Goal: Contribute content

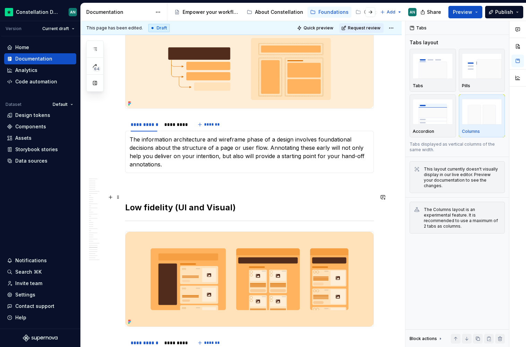
scroll to position [3929, 0]
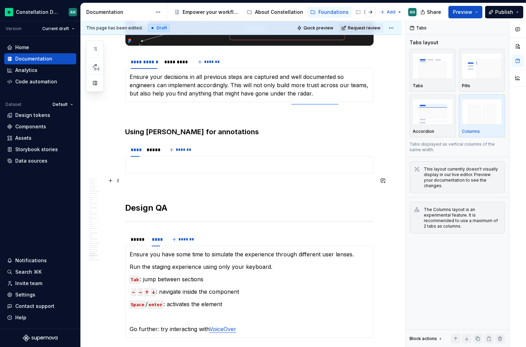
click at [169, 169] on p "To enrich screen reader interactions, please activate Accessibility in Grammarl…" at bounding box center [249, 165] width 240 height 8
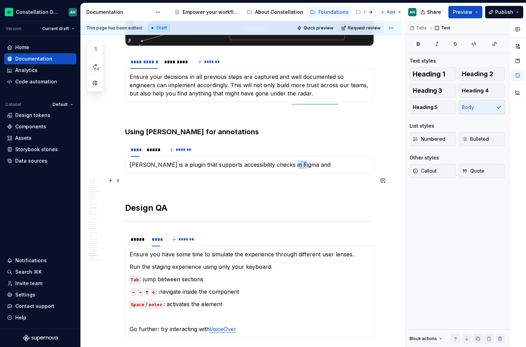
click at [288, 169] on p "[PERSON_NAME] is a plugin that supports accessibility checks in Figma and" at bounding box center [249, 165] width 240 height 8
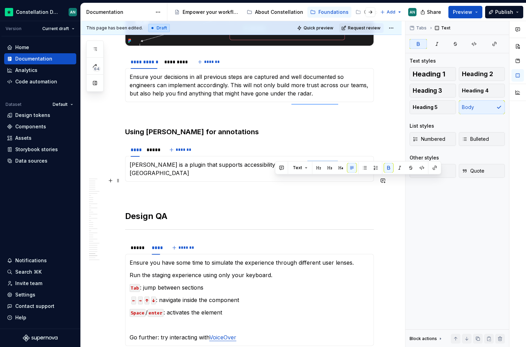
drag, startPoint x: 303, startPoint y: 180, endPoint x: 275, endPoint y: 180, distance: 27.7
click at [295, 168] on strong "and annotation" at bounding box center [316, 164] width 42 height 7
click at [334, 168] on strong "To enrich screen reader interactions, please activate Accessibility in Grammarl…" at bounding box center [334, 164] width 1 height 7
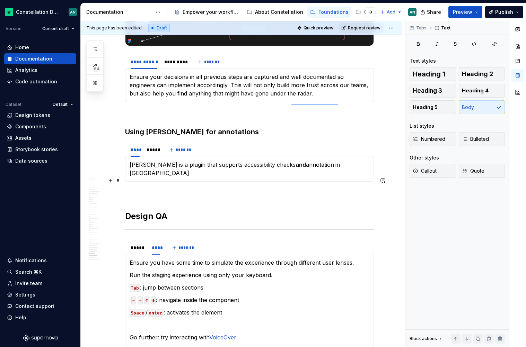
click at [304, 177] on p "[PERSON_NAME] is a plugin that supports accessibility checks and annotation in …" at bounding box center [249, 169] width 240 height 17
click at [301, 177] on p "[PERSON_NAME] is a plugin that supports accessibility checks and annotation in …" at bounding box center [249, 169] width 240 height 17
click at [338, 177] on p "[PERSON_NAME] is a plugin that supports accessibility checks and annotations in…" at bounding box center [249, 169] width 240 height 17
click at [149, 153] on div "*****" at bounding box center [151, 149] width 11 height 7
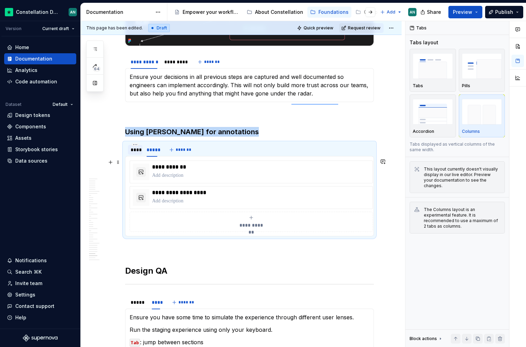
click at [135, 153] on div "****" at bounding box center [135, 149] width 9 height 7
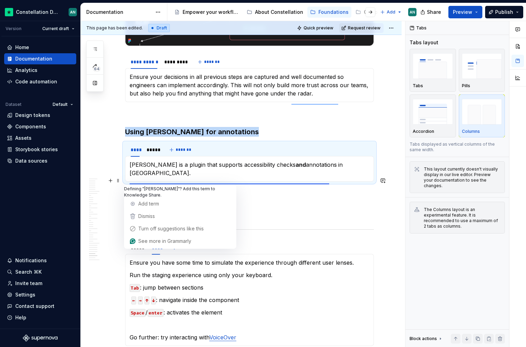
click at [340, 177] on p "[PERSON_NAME] is a plugin that supports accessibility checks and annotations in…" at bounding box center [249, 169] width 240 height 17
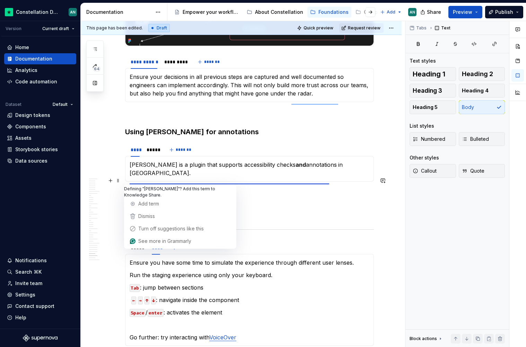
click at [198, 177] on p "[PERSON_NAME] is a plugin that supports accessibility checks and annotations in…" at bounding box center [249, 169] width 240 height 17
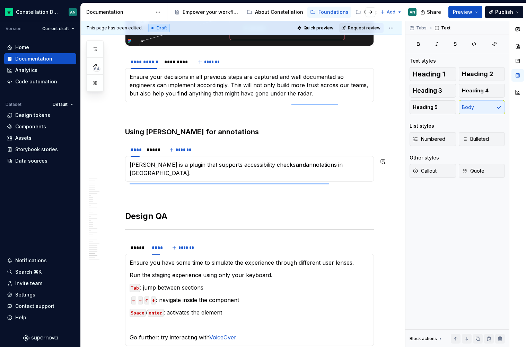
click at [355, 182] on div "**********" at bounding box center [249, 169] width 249 height 26
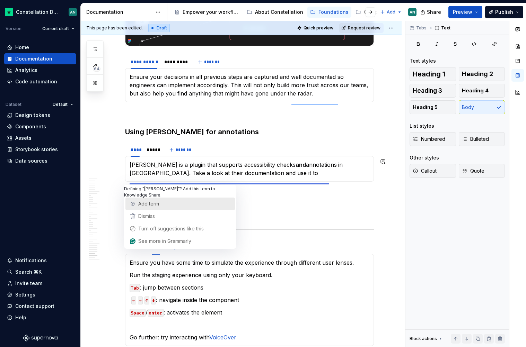
click at [138, 201] on span "Add term" at bounding box center [148, 204] width 21 height 6
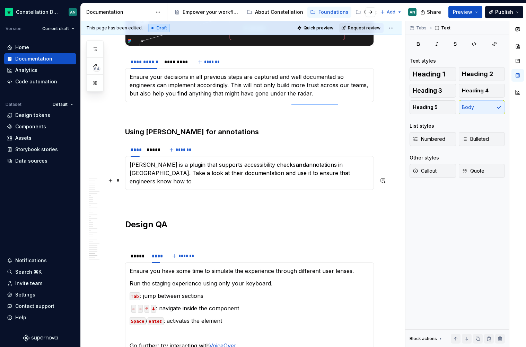
click at [341, 186] on p "[PERSON_NAME] is a plugin that supports accessibility checks and annotations in…" at bounding box center [249, 173] width 240 height 25
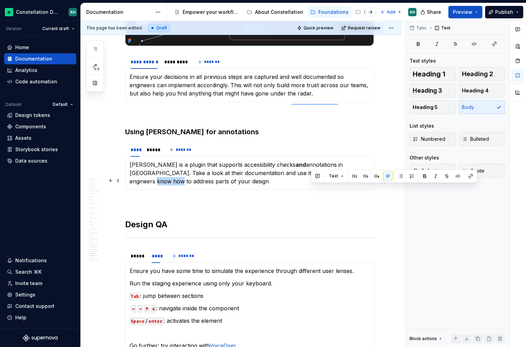
drag, startPoint x: 332, startPoint y: 191, endPoint x: 311, endPoint y: 191, distance: 21.8
click at [311, 186] on p "[PERSON_NAME] is a plugin that supports accessibility checks and annotations in…" at bounding box center [249, 173] width 240 height 25
click at [205, 186] on p "[PERSON_NAME] is a plugin that supports accessibility checks and annotations in…" at bounding box center [249, 173] width 240 height 25
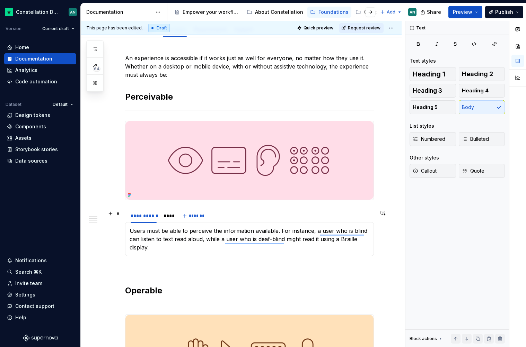
scroll to position [119, 0]
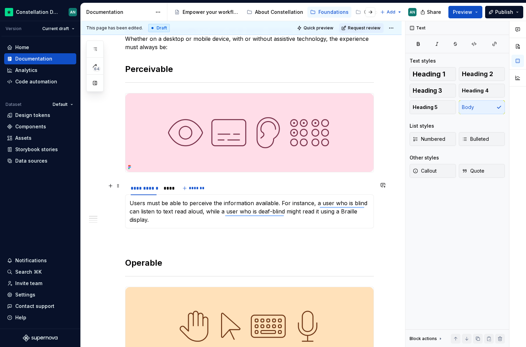
click at [236, 191] on div "**********" at bounding box center [249, 188] width 249 height 14
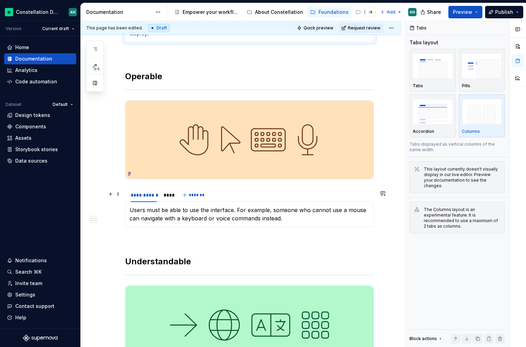
scroll to position [304, 0]
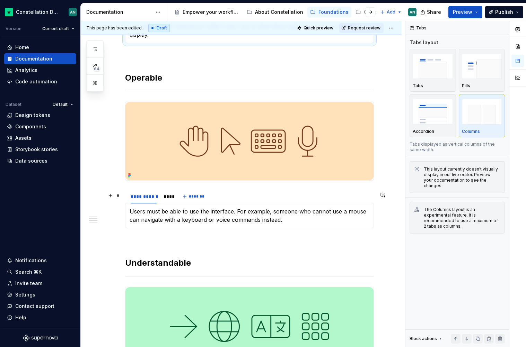
click at [239, 198] on div "**********" at bounding box center [249, 197] width 249 height 14
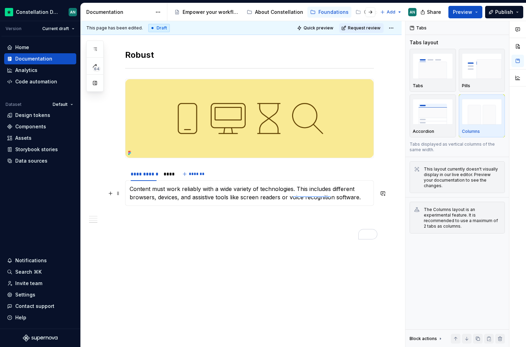
scroll to position [701, 0]
click at [229, 179] on div "**********" at bounding box center [249, 174] width 249 height 14
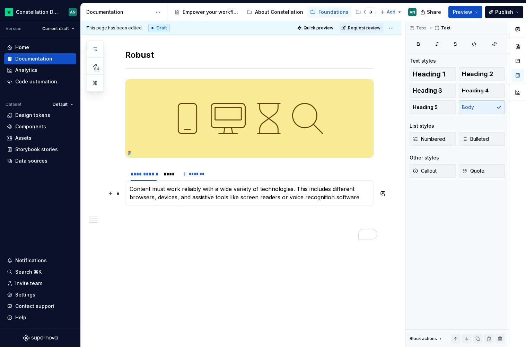
click at [303, 190] on p "Content must work reliably with a wide variety of technologies. This includes d…" at bounding box center [249, 193] width 240 height 17
click at [300, 190] on p "Content must work reliably with a wide variety of technologies. This includes d…" at bounding box center [249, 193] width 240 height 17
click at [330, 190] on p "Content must work reliably with a wide variety of technologies. This includes d…" at bounding box center [249, 193] width 240 height 17
click at [167, 180] on div "To enrich screen reader interactions, please activate Accessibility in Grammarl…" at bounding box center [167, 180] width 12 height 1
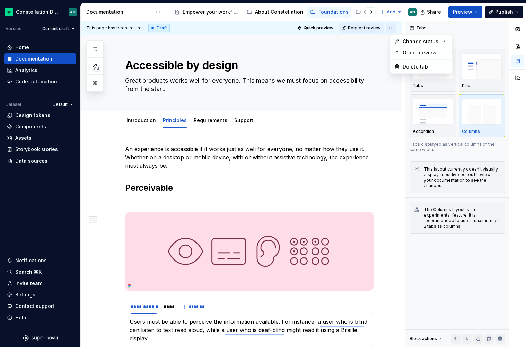
click at [396, 27] on html "Constellation Design System AN Version Current draft Home Documentation Analyti…" at bounding box center [263, 173] width 526 height 347
click at [470, 79] on div "Ready for publish" at bounding box center [487, 76] width 70 height 11
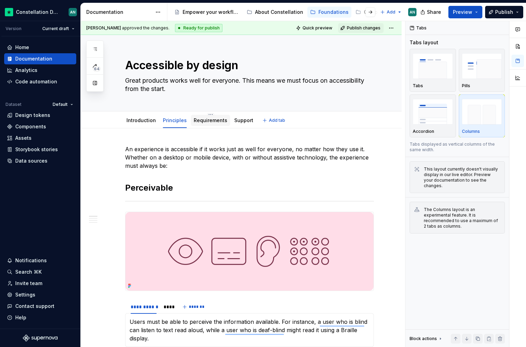
click at [208, 118] on link "Requirements" at bounding box center [211, 120] width 34 height 6
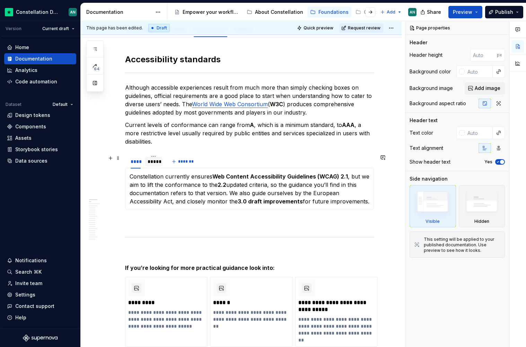
click at [153, 163] on div "*****" at bounding box center [153, 161] width 12 height 7
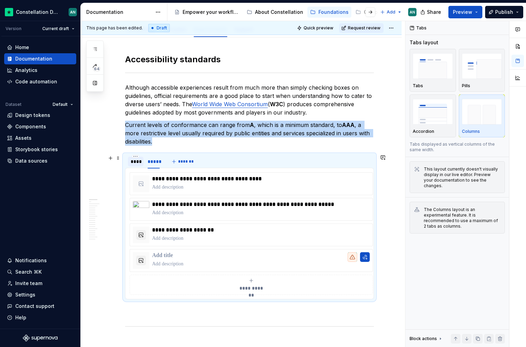
click at [133, 162] on div "****" at bounding box center [136, 161] width 10 height 7
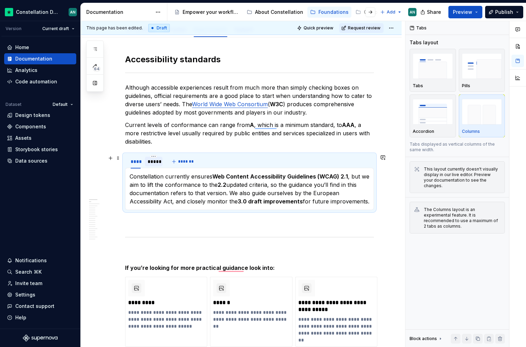
click at [149, 162] on div "*****" at bounding box center [153, 161] width 12 height 7
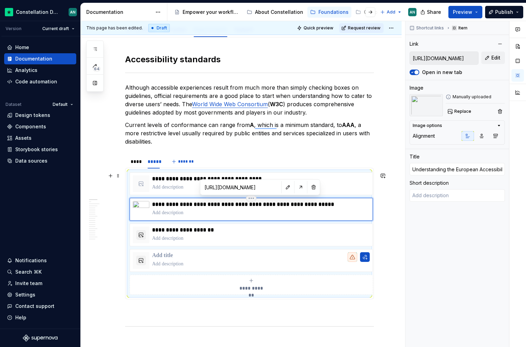
click at [316, 218] on div "**********" at bounding box center [250, 209] width 243 height 23
click at [500, 110] on button "button" at bounding box center [500, 112] width 10 height 10
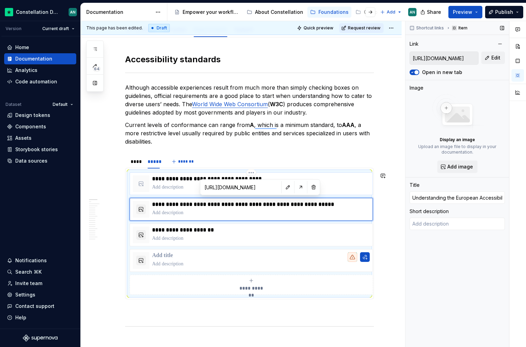
type textarea "*"
type input "https://www.w3.org/TR/WCAG22/"
click at [323, 183] on div "**********" at bounding box center [260, 184] width 217 height 17
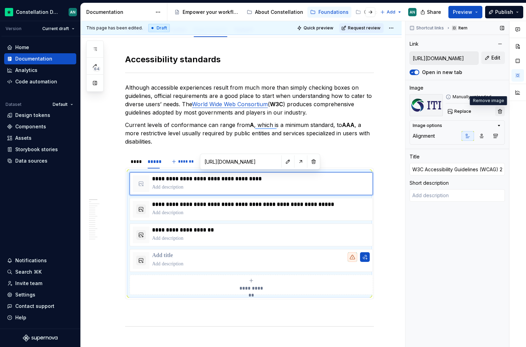
click at [497, 109] on button "button" at bounding box center [500, 112] width 10 height 10
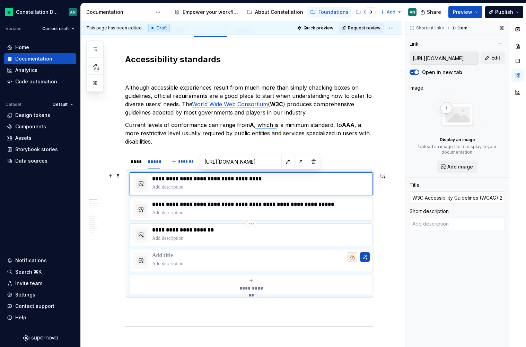
click at [280, 235] on p "To enrich screen reader interactions, please activate Accessibility in Grammarl…" at bounding box center [260, 238] width 217 height 7
type textarea "*"
type input "https://www.w3.org/TR/wcag-3.0/"
type input "WCAG 3.0 Working Draft"
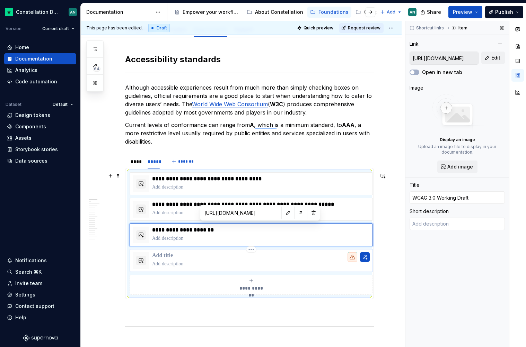
type textarea "*"
click at [283, 260] on div "To enrich screen reader interactions, please activate Accessibility in Grammarl…" at bounding box center [260, 260] width 217 height 17
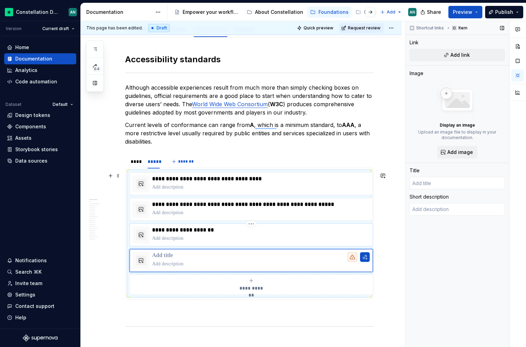
click at [323, 228] on p "**********" at bounding box center [260, 230] width 217 height 7
type textarea "*"
type input "WCAG 3.0 Working Draft"
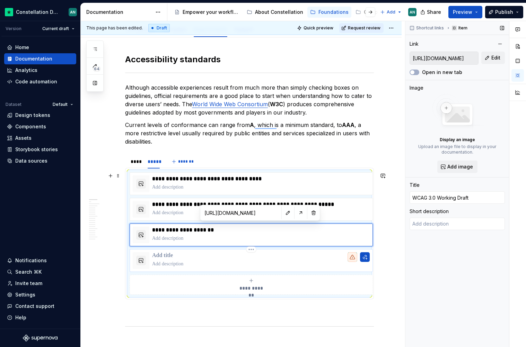
click at [307, 266] on p "To enrich screen reader interactions, please activate Accessibility in Grammarl…" at bounding box center [260, 264] width 217 height 7
type textarea "*"
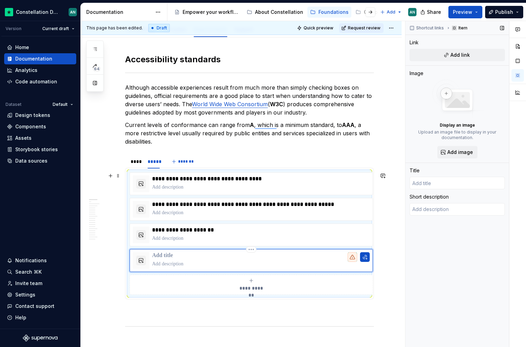
scroll to position [247, 0]
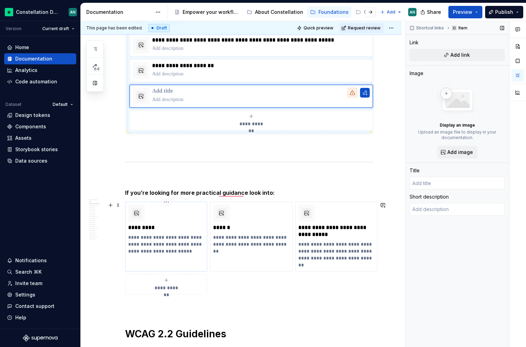
type textarea "*"
type input "Designing"
type textarea "Techniques and tools to keep accessibility at the forefront of your design deci…"
click at [196, 219] on div "**********" at bounding box center [166, 230] width 76 height 50
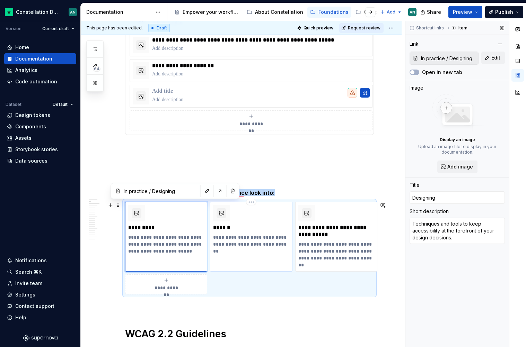
click at [263, 228] on p "******" at bounding box center [251, 227] width 76 height 7
type textarea "*"
type input "Coding"
type textarea "A collection of guidelines written by engineers at Trustpilot."
type input "In practice / Coding"
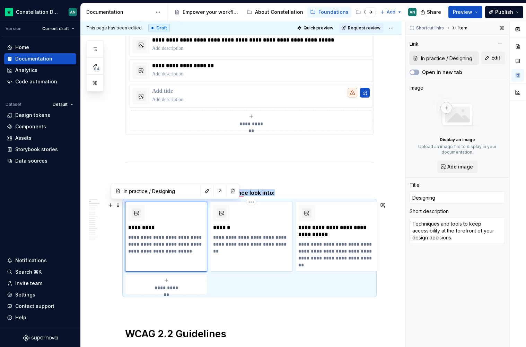
type input "In practice / Coding"
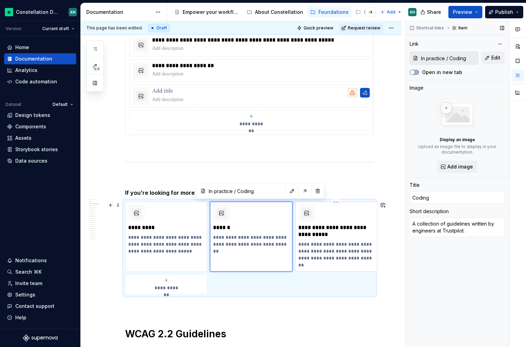
type textarea "*"
type input "All WCAG 2.2 Techniques | WAI | W3C"
type textarea "Recommendations for how to achieve WCAG success criteria from the World Wide We…"
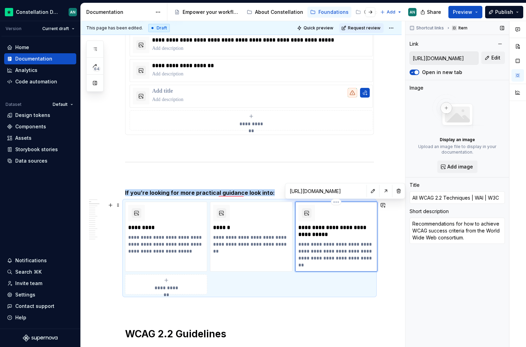
click at [357, 240] on div "**********" at bounding box center [336, 237] width 76 height 64
click at [175, 227] on p "*********" at bounding box center [166, 227] width 76 height 7
type textarea "*"
type input "Designing"
type textarea "Techniques and tools to keep accessibility at the forefront of your design deci…"
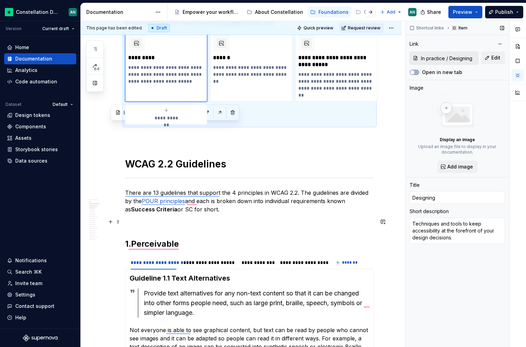
click at [239, 219] on p "To enrich screen reader interactions, please activate Accessibility in Grammarl…" at bounding box center [249, 222] width 249 height 8
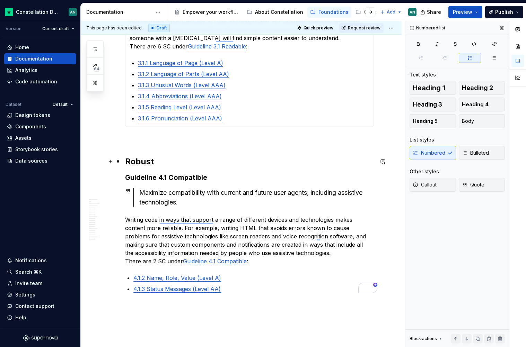
click at [150, 160] on h2 "Robust" at bounding box center [249, 161] width 249 height 11
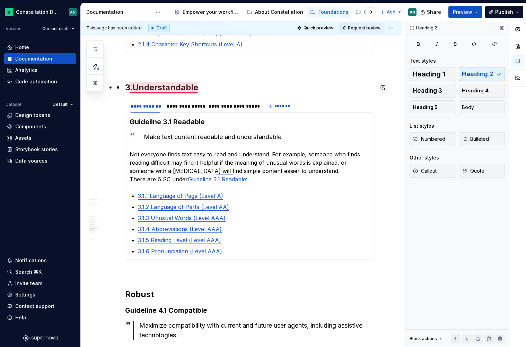
click at [148, 91] on h2 "3.Understandable" at bounding box center [249, 87] width 249 height 11
click at [126, 295] on h2 "Robust" at bounding box center [249, 294] width 249 height 11
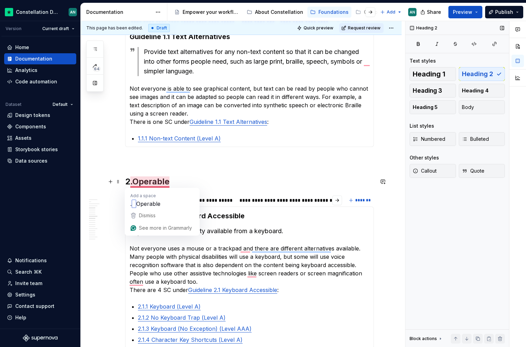
click at [133, 185] on h2 "2.Operable" at bounding box center [249, 181] width 249 height 11
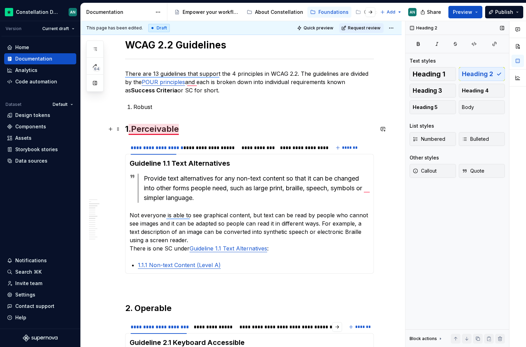
click at [132, 128] on h2 "1.Perceivable" at bounding box center [249, 129] width 249 height 11
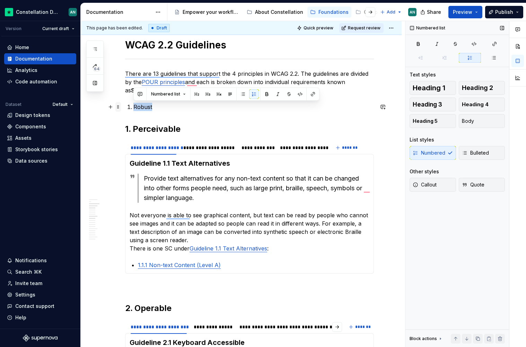
drag, startPoint x: 179, startPoint y: 109, endPoint x: 117, endPoint y: 106, distance: 62.0
click at [125, 106] on div "**********" at bounding box center [249, 228] width 249 height 1256
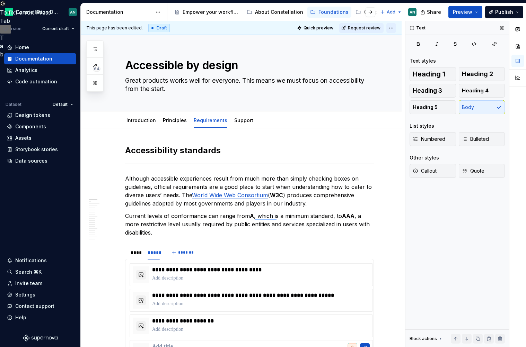
click at [397, 28] on html "Constellation Design System AN Version Current draft Home Documentation Analyti…" at bounding box center [263, 173] width 526 height 347
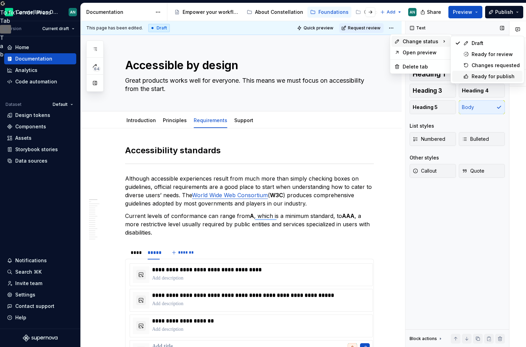
click at [508, 75] on div "Ready for publish" at bounding box center [495, 76] width 48 height 7
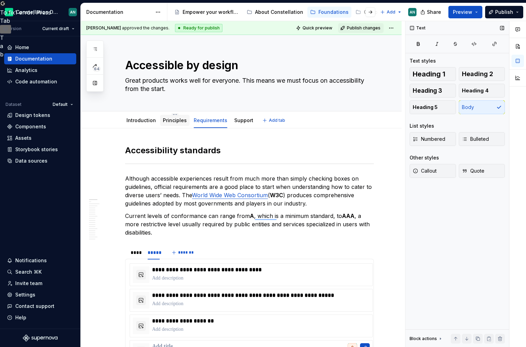
click at [173, 122] on link "Principles" at bounding box center [175, 120] width 24 height 6
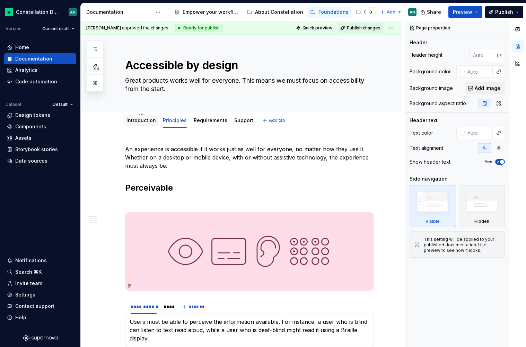
click at [147, 120] on link "Introduction" at bounding box center [140, 120] width 29 height 6
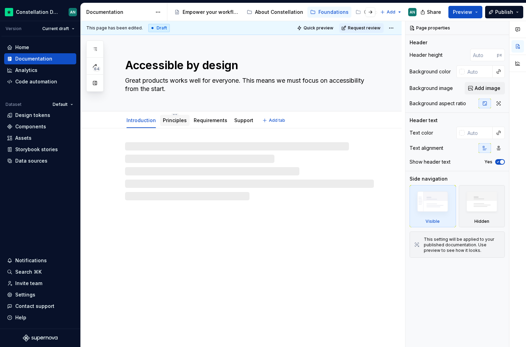
click at [167, 121] on link "Principles" at bounding box center [175, 120] width 24 height 6
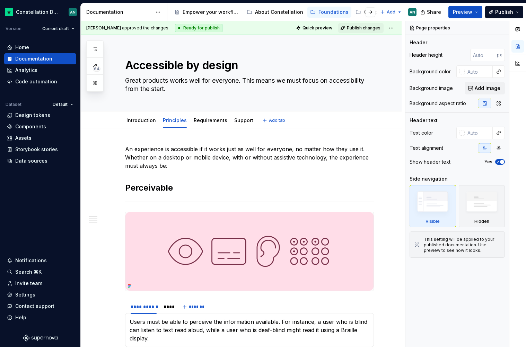
type textarea "*"
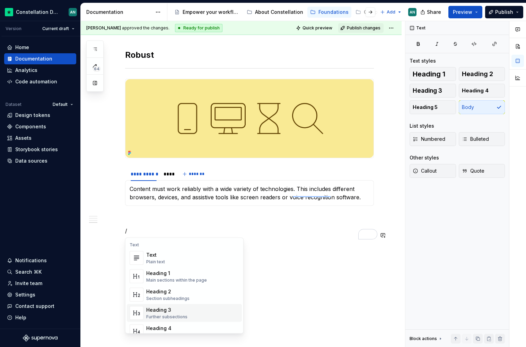
click at [172, 312] on div "Heading 3" at bounding box center [166, 310] width 41 height 7
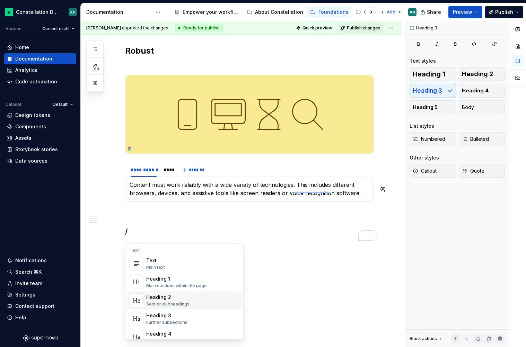
click at [171, 297] on div "Heading 2" at bounding box center [167, 297] width 43 height 7
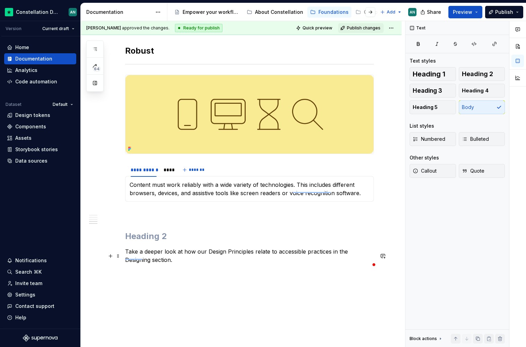
click at [348, 257] on p "Take a deeper look at how our Design Principles relate to accessible practices …" at bounding box center [249, 256] width 249 height 17
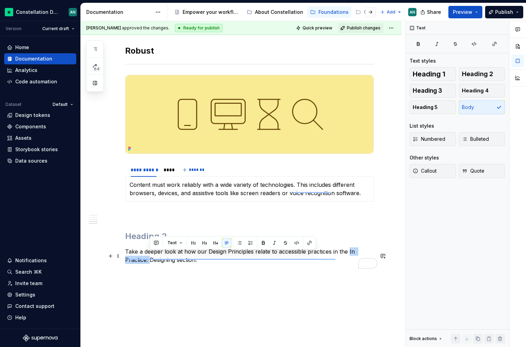
click at [347, 255] on p "Take a deeper look at how our Design Principles relate to accessible practices …" at bounding box center [249, 256] width 249 height 17
click at [350, 254] on p "Take a deeper look at how our Design Principles relate to accessible practices …" at bounding box center [249, 256] width 249 height 17
drag, startPoint x: 347, startPoint y: 255, endPoint x: 175, endPoint y: 264, distance: 172.3
click at [175, 264] on p "Take a deeper look at how our Design Principles relate to accessible practices …" at bounding box center [249, 256] width 249 height 17
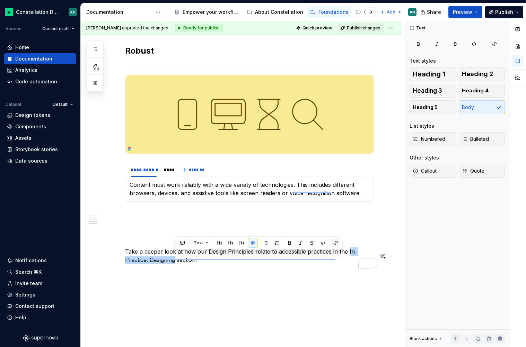
click at [335, 247] on button "button" at bounding box center [336, 243] width 10 height 10
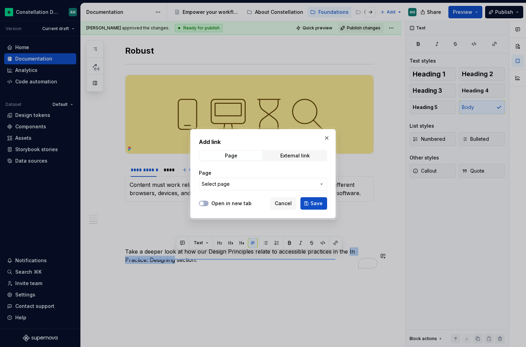
click at [259, 188] on button "Select page" at bounding box center [263, 184] width 128 height 12
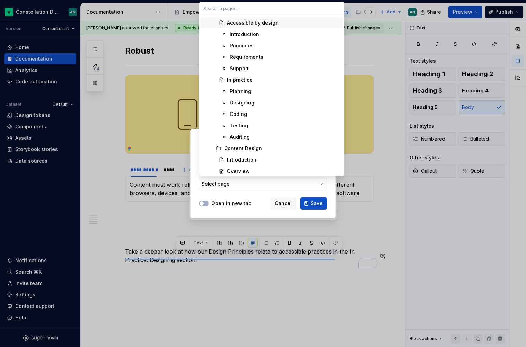
scroll to position [502, 0]
click at [243, 103] on div "Designing" at bounding box center [242, 102] width 25 height 7
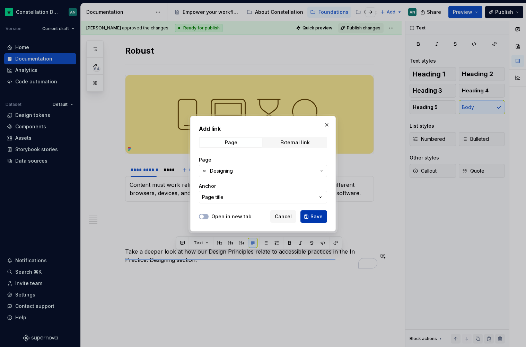
click at [317, 219] on span "Save" at bounding box center [316, 216] width 12 height 7
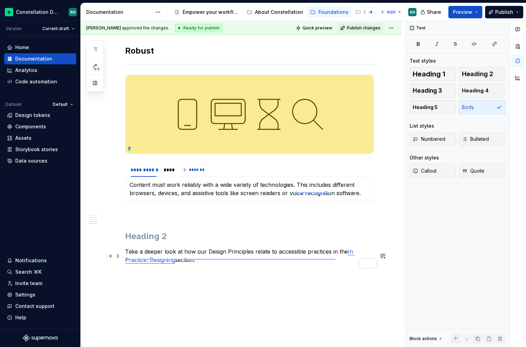
click at [279, 261] on p "Take a deeper look at how our Design Principles relate to accessible practices …" at bounding box center [249, 256] width 249 height 17
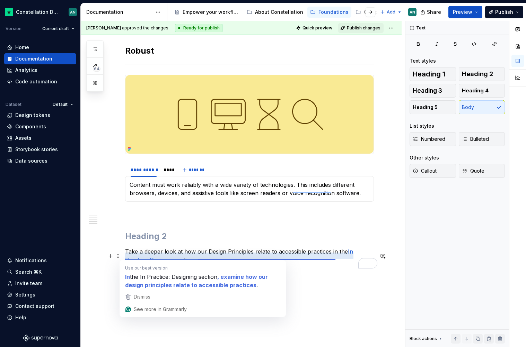
click at [175, 253] on p "Take a deeper look at how our Design Principles relate to accessible practices …" at bounding box center [249, 256] width 249 height 17
drag, startPoint x: 206, startPoint y: 257, endPoint x: 249, endPoint y: 255, distance: 43.0
click at [249, 255] on p "Take a deeper look at how our Design Principles relate to accessible practices …" at bounding box center [249, 256] width 249 height 17
click at [251, 257] on p "Take a deeper look at how our Design Principles relate to accessible practices …" at bounding box center [249, 256] width 249 height 17
click at [148, 242] on h2 "To enrich screen reader interactions, please activate Accessibility in Grammarl…" at bounding box center [249, 236] width 249 height 11
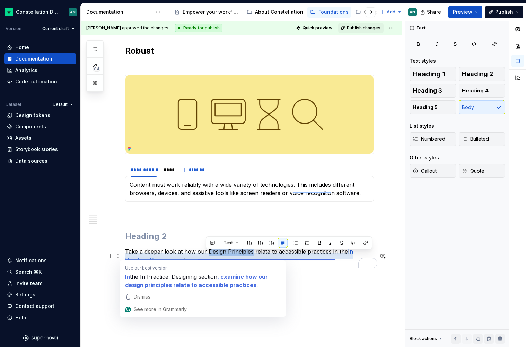
drag, startPoint x: 206, startPoint y: 257, endPoint x: 251, endPoint y: 254, distance: 45.1
click at [251, 254] on p "Take a deeper look at how our Design Principles relate to accessible practices …" at bounding box center [249, 256] width 249 height 17
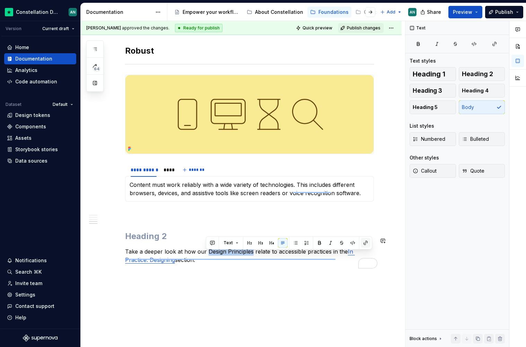
click at [366, 243] on button "button" at bounding box center [365, 243] width 10 height 10
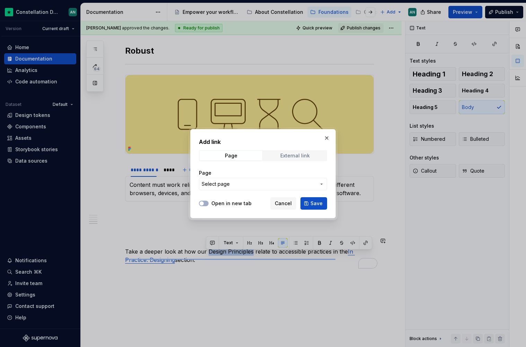
click at [301, 154] on div "External link" at bounding box center [294, 156] width 29 height 6
click at [248, 153] on span "Page" at bounding box center [230, 156] width 63 height 10
click at [228, 184] on span "Select page" at bounding box center [215, 184] width 28 height 7
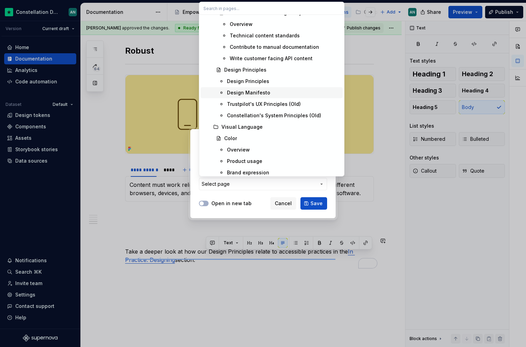
scroll to position [982, 0]
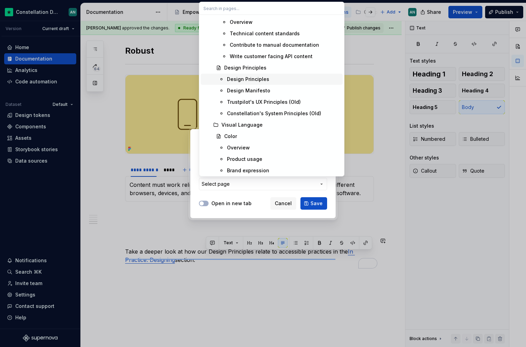
click at [251, 80] on div "Design Principles" at bounding box center [248, 79] width 42 height 7
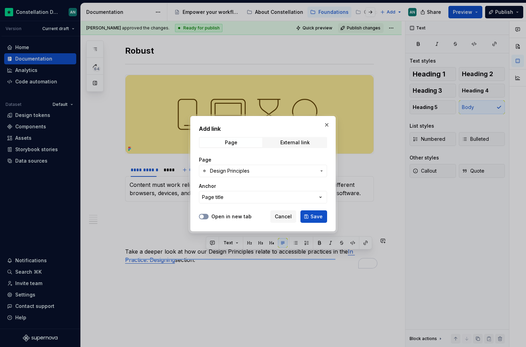
click at [206, 215] on button "Open in new tab" at bounding box center [204, 217] width 10 height 6
click at [239, 198] on button "Page title" at bounding box center [263, 197] width 128 height 12
click at [239, 198] on div "Add link Page External link Page Design Principles Anchor Page title Open in ne…" at bounding box center [263, 173] width 526 height 347
click at [204, 216] on span "button" at bounding box center [206, 217] width 4 height 4
click at [319, 217] on span "Save" at bounding box center [316, 216] width 12 height 7
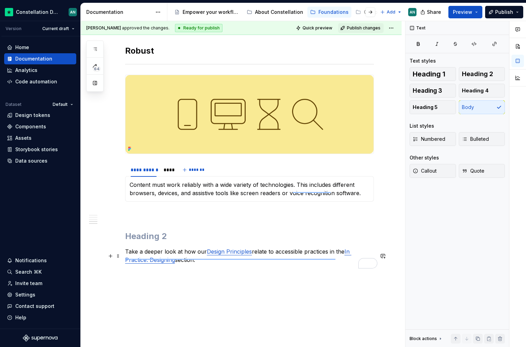
click at [260, 263] on p "Take a deeper look at how our Design Principles relate to accessible practices …" at bounding box center [249, 256] width 249 height 17
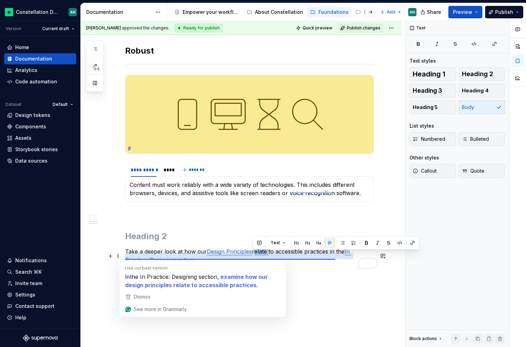
drag, startPoint x: 253, startPoint y: 257, endPoint x: 266, endPoint y: 256, distance: 12.9
click at [266, 256] on p "Take a deeper look at how our Design Principles relate to accessible practices …" at bounding box center [249, 256] width 249 height 17
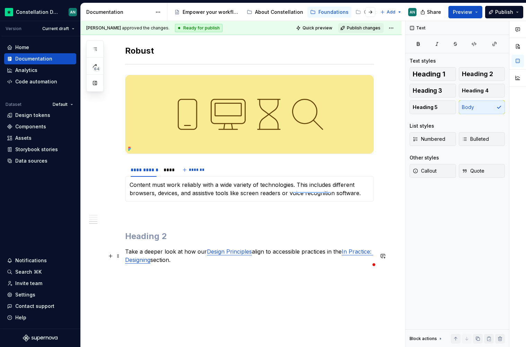
click at [196, 257] on p "Take a deeper look at how our Design Principles align to accessible practices i…" at bounding box center [249, 256] width 249 height 17
drag, startPoint x: 181, startPoint y: 258, endPoint x: 125, endPoint y: 252, distance: 56.7
click at [125, 252] on p "Take a deeper look at how our Design Principles align to accessible practices i…" at bounding box center [249, 256] width 249 height 17
drag, startPoint x: 194, startPoint y: 257, endPoint x: 127, endPoint y: 256, distance: 66.1
click at [127, 256] on p "Te our Design Principles align to accessible practices in the In Practice: Desi…" at bounding box center [249, 252] width 249 height 8
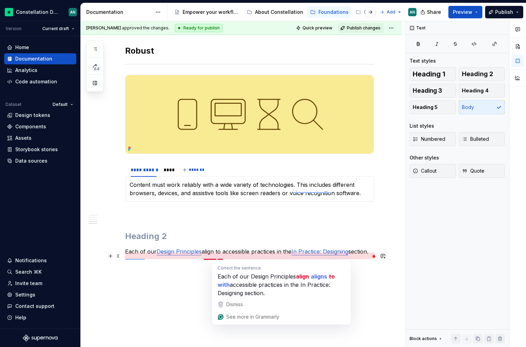
click at [218, 256] on p "Each of our Design Principles align to accessible practices in the In Practice:…" at bounding box center [249, 252] width 249 height 8
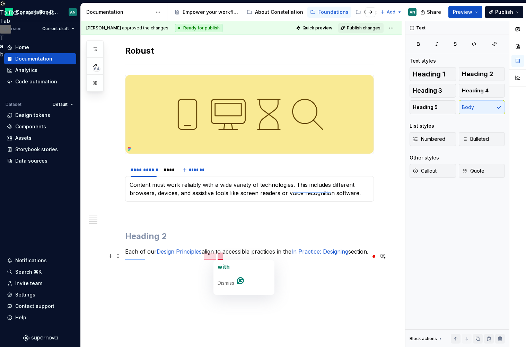
click at [224, 256] on p "Each of our Design Principles align to accessible practices in the In Practice:…" at bounding box center [249, 252] width 249 height 8
click at [215, 255] on p "Each of our Design Principles align to accessible practices in the In Practice:…" at bounding box center [249, 252] width 249 height 8
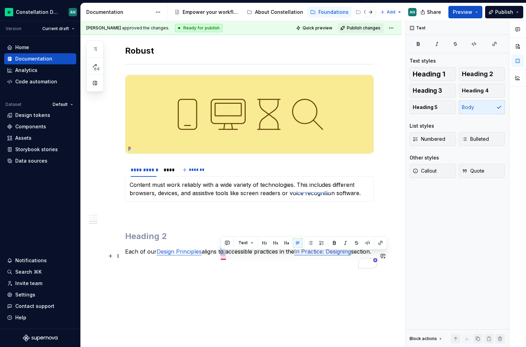
drag, startPoint x: 221, startPoint y: 256, endPoint x: 226, endPoint y: 256, distance: 5.2
click at [226, 256] on p "Each of our Design Principles aligns to accessible practices in the In Practice…" at bounding box center [249, 252] width 249 height 8
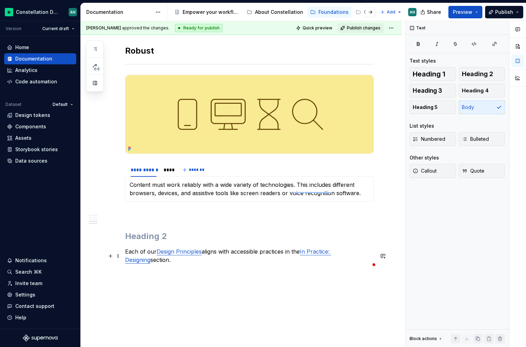
click at [285, 255] on p "Each of our Design Principles aligns with accessible practices in the In Practi…" at bounding box center [249, 256] width 249 height 17
click at [156, 241] on h2 "To enrich screen reader interactions, please activate Accessibility in Grammarl…" at bounding box center [249, 236] width 249 height 11
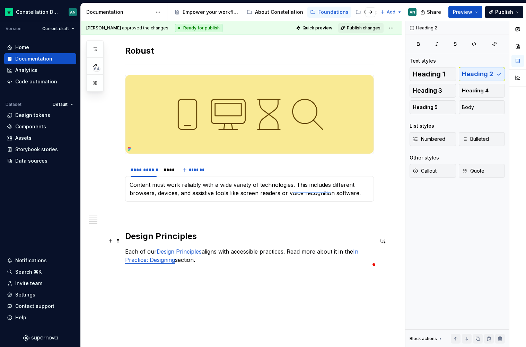
click at [162, 240] on h2 "Design Principles" at bounding box center [249, 236] width 249 height 11
click at [119, 243] on span at bounding box center [118, 241] width 6 height 10
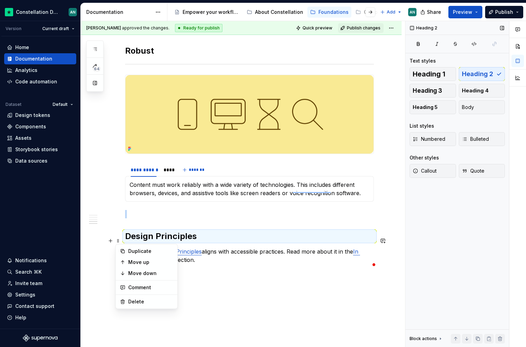
click at [441, 63] on div "Text styles" at bounding box center [456, 60] width 95 height 7
click at [438, 71] on span "Heading 1" at bounding box center [428, 74] width 33 height 7
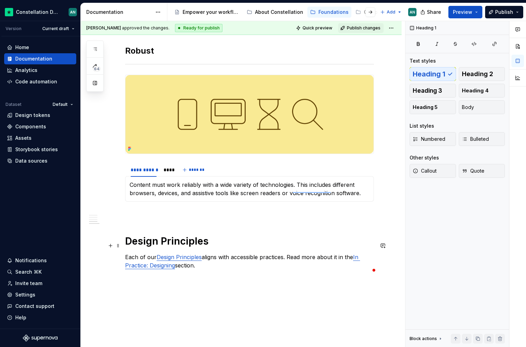
click at [210, 248] on h1 "Design Principles" at bounding box center [249, 241] width 249 height 12
click at [228, 242] on h1 "Design Principles" at bounding box center [249, 241] width 249 height 12
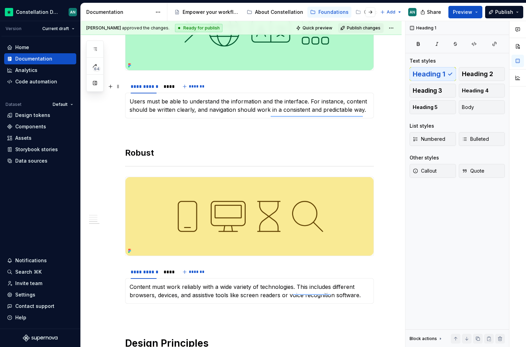
scroll to position [753, 0]
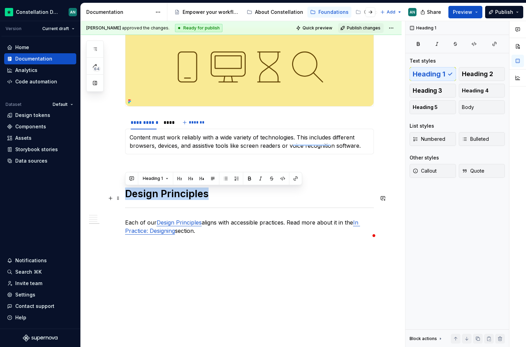
drag, startPoint x: 217, startPoint y: 195, endPoint x: 124, endPoint y: 195, distance: 93.1
click at [152, 177] on span "Heading 1" at bounding box center [153, 179] width 20 height 6
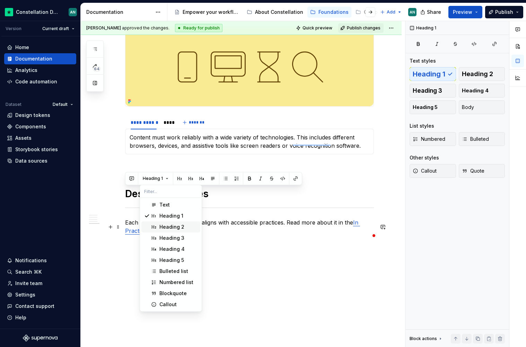
click at [164, 226] on div "Heading 2" at bounding box center [171, 227] width 25 height 7
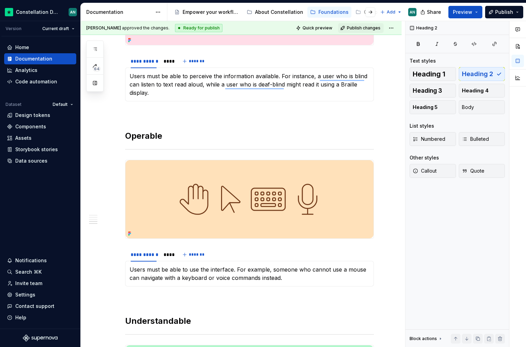
scroll to position [0, 0]
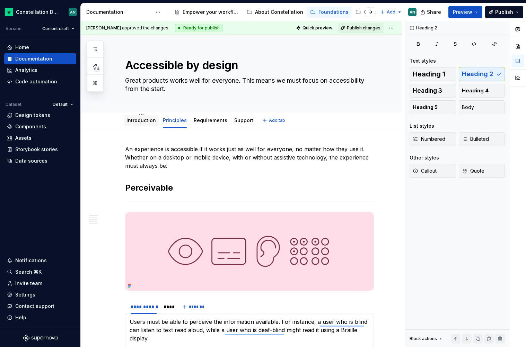
click at [146, 118] on link "Introduction" at bounding box center [140, 120] width 29 height 6
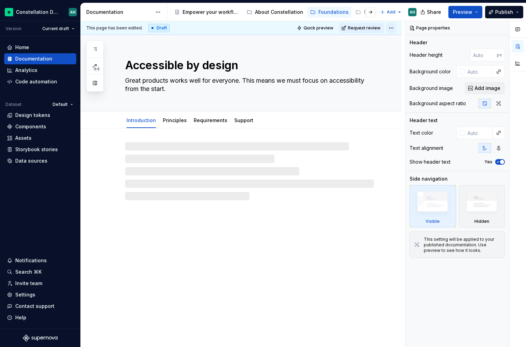
click at [392, 28] on html "Constellation Design System AN Version Current draft Home Documentation Analyti…" at bounding box center [263, 173] width 526 height 347
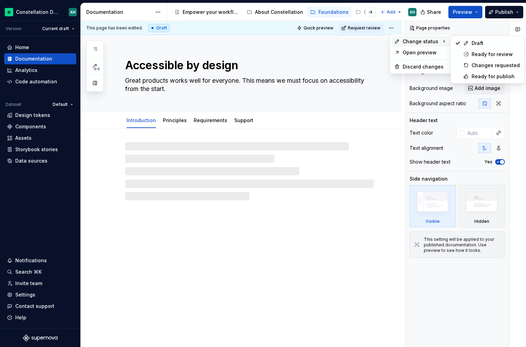
type textarea "*"
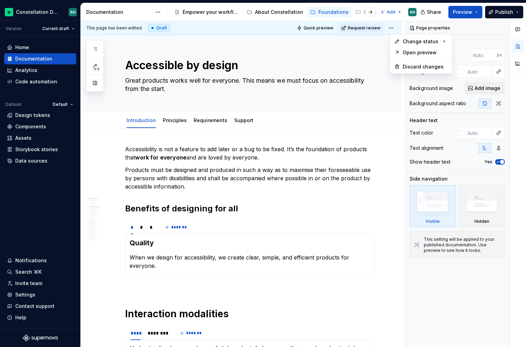
click at [284, 160] on html "Constellation Design System AN Version Current draft Home Documentation Analyti…" at bounding box center [263, 173] width 526 height 347
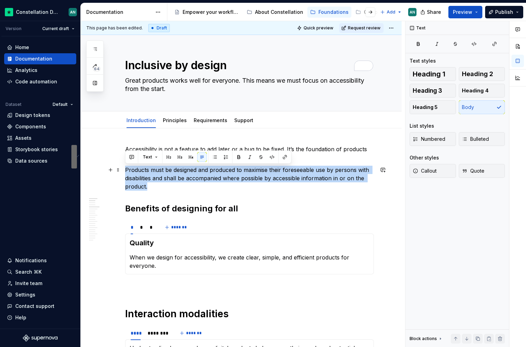
drag, startPoint x: 154, startPoint y: 188, endPoint x: 124, endPoint y: 171, distance: 34.9
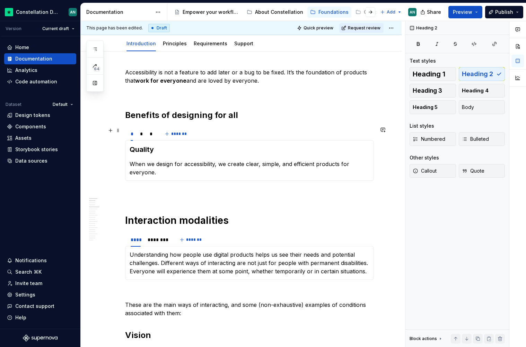
scroll to position [81, 0]
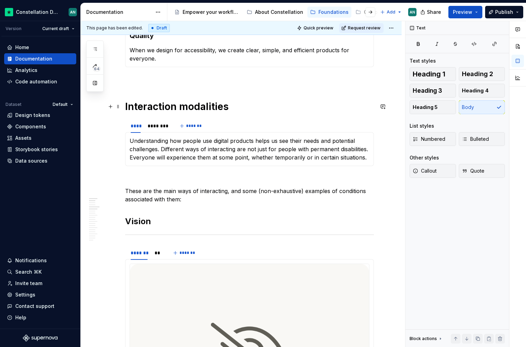
scroll to position [191, 0]
click at [228, 127] on div "**** ******** *******" at bounding box center [249, 126] width 249 height 14
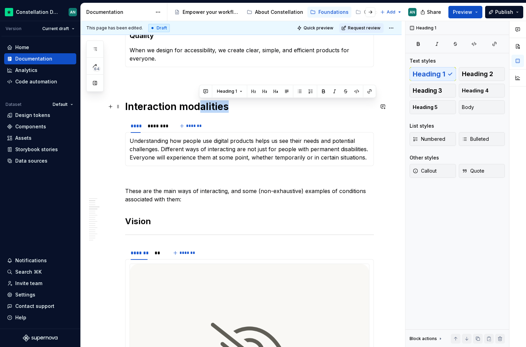
drag, startPoint x: 201, startPoint y: 108, endPoint x: 240, endPoint y: 109, distance: 38.4
click at [240, 109] on h1 "Interaction modalities" at bounding box center [249, 106] width 249 height 12
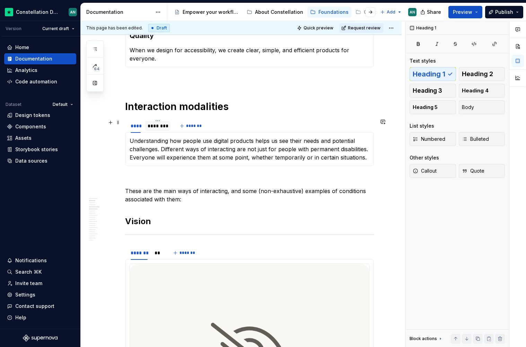
click at [162, 124] on div "********" at bounding box center [157, 126] width 20 height 7
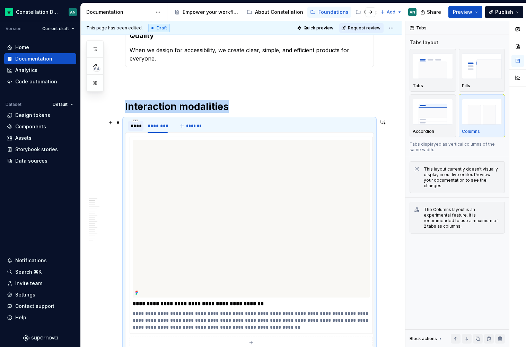
click at [139, 127] on div "****" at bounding box center [136, 126] width 10 height 7
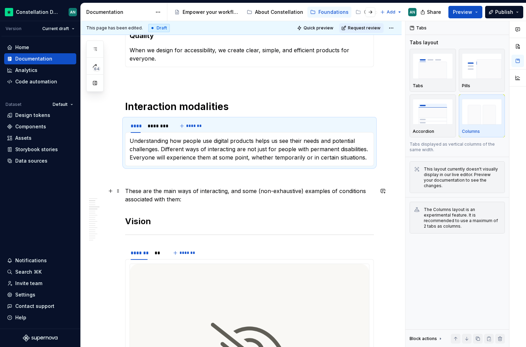
click at [178, 197] on p "These are the main ways of interacting, and some (non-exhaustive) examples of c…" at bounding box center [249, 195] width 249 height 17
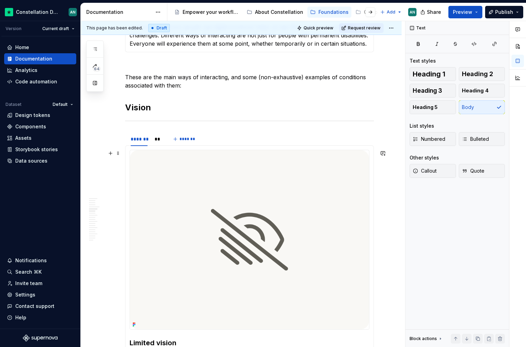
scroll to position [311, 0]
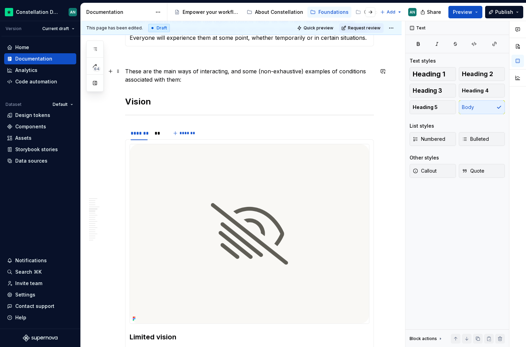
click at [259, 71] on p "These are the main ways of interacting, and some (non-exhaustive) examples of c…" at bounding box center [249, 75] width 249 height 17
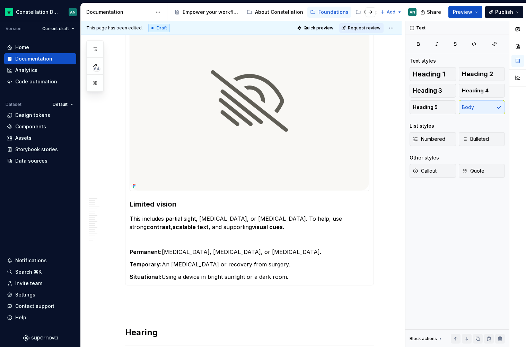
scroll to position [451, 0]
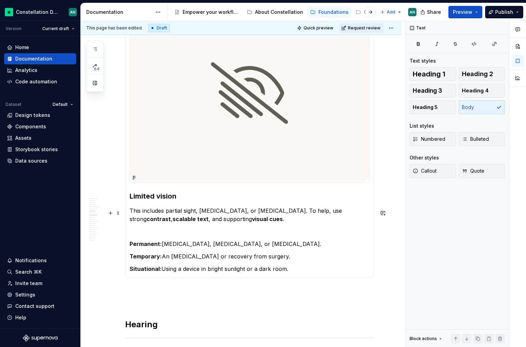
click at [167, 231] on p "To enrich screen reader interactions, please activate Accessibility in Grammarl…" at bounding box center [249, 231] width 240 height 8
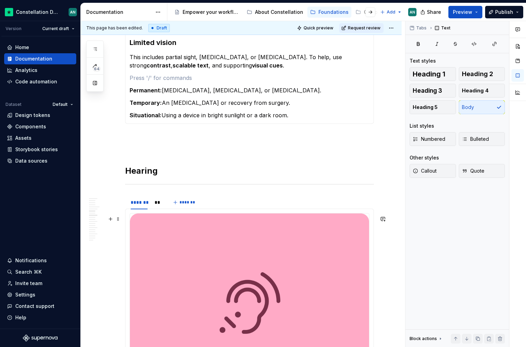
scroll to position [0, 0]
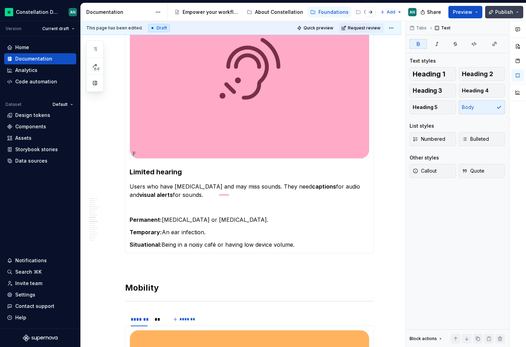
click at [504, 15] on span "Publish" at bounding box center [504, 12] width 18 height 7
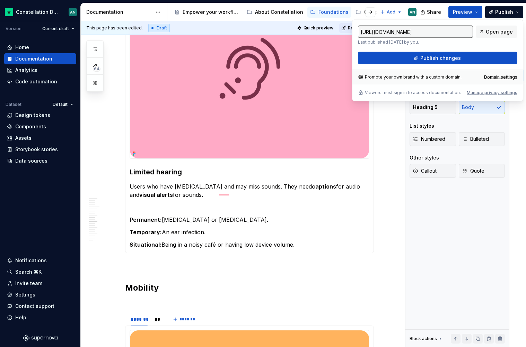
click at [329, 52] on img "To enrich screen reader interactions, please activate Accessibility in Grammarl…" at bounding box center [249, 68] width 239 height 179
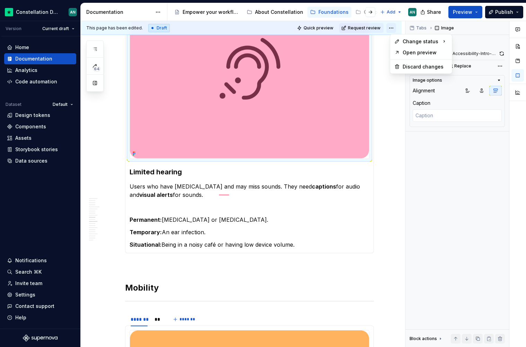
click at [393, 27] on html "Constellation Design System AN Version Current draft Home Documentation Analyti…" at bounding box center [263, 173] width 526 height 347
click at [375, 26] on html "Constellation Design System AN Version Current draft Home Documentation Analyti…" at bounding box center [263, 173] width 526 height 347
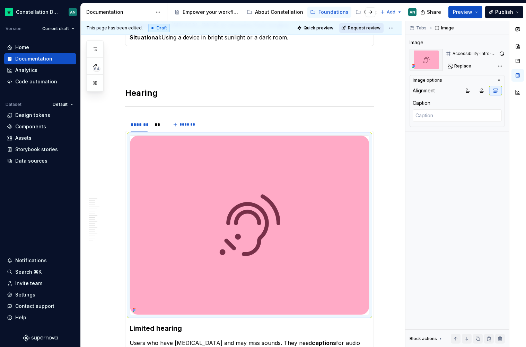
click at [367, 28] on span "Request review" at bounding box center [364, 28] width 33 height 6
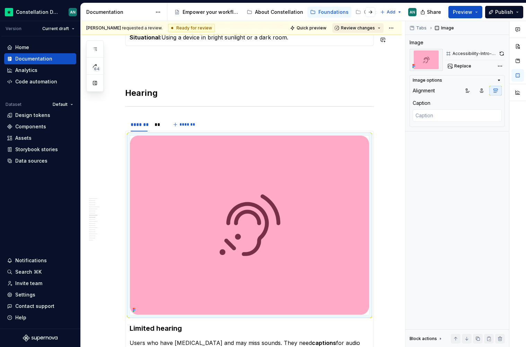
click at [374, 27] on span "Review changes" at bounding box center [358, 28] width 34 height 6
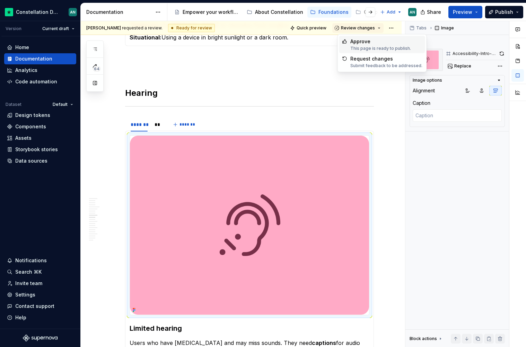
click at [372, 44] on div "Approve" at bounding box center [380, 41] width 61 height 7
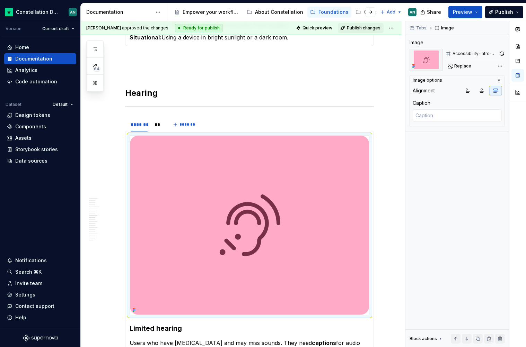
click at [353, 26] on span "Publish changes" at bounding box center [364, 28] width 34 height 6
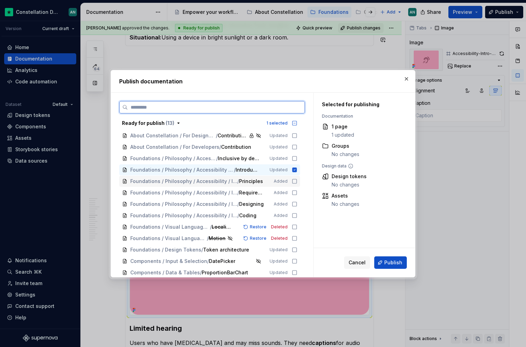
click at [296, 181] on icon at bounding box center [294, 182] width 6 height 6
click at [296, 190] on icon at bounding box center [294, 193] width 6 height 6
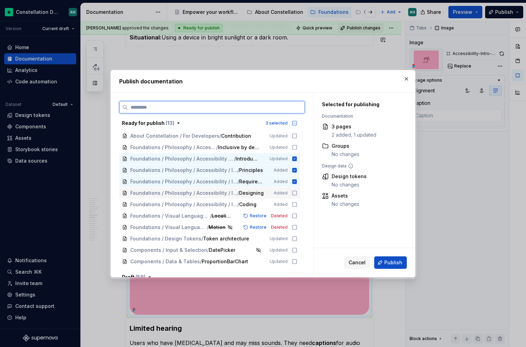
click at [297, 193] on icon at bounding box center [294, 193] width 6 height 6
click at [298, 199] on div "Foundations / Philosophy / Accessibility / In practice / Coding Added" at bounding box center [209, 204] width 181 height 11
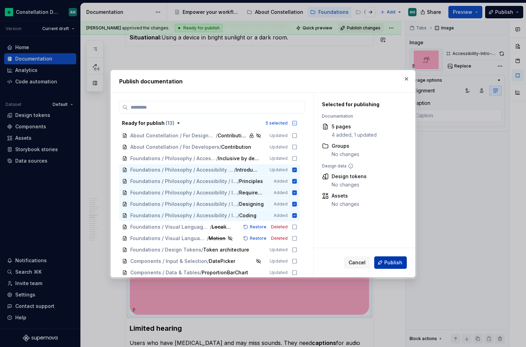
click at [395, 260] on span "Publish" at bounding box center [393, 262] width 18 height 7
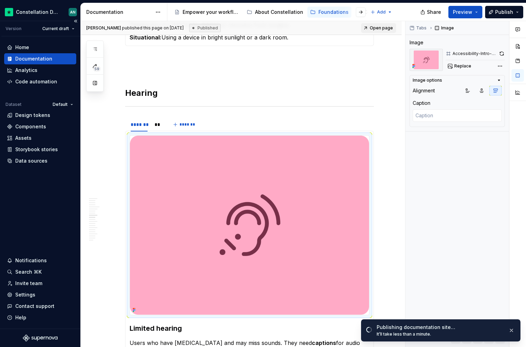
type textarea "*"
